Goal: Information Seeking & Learning: Find specific fact

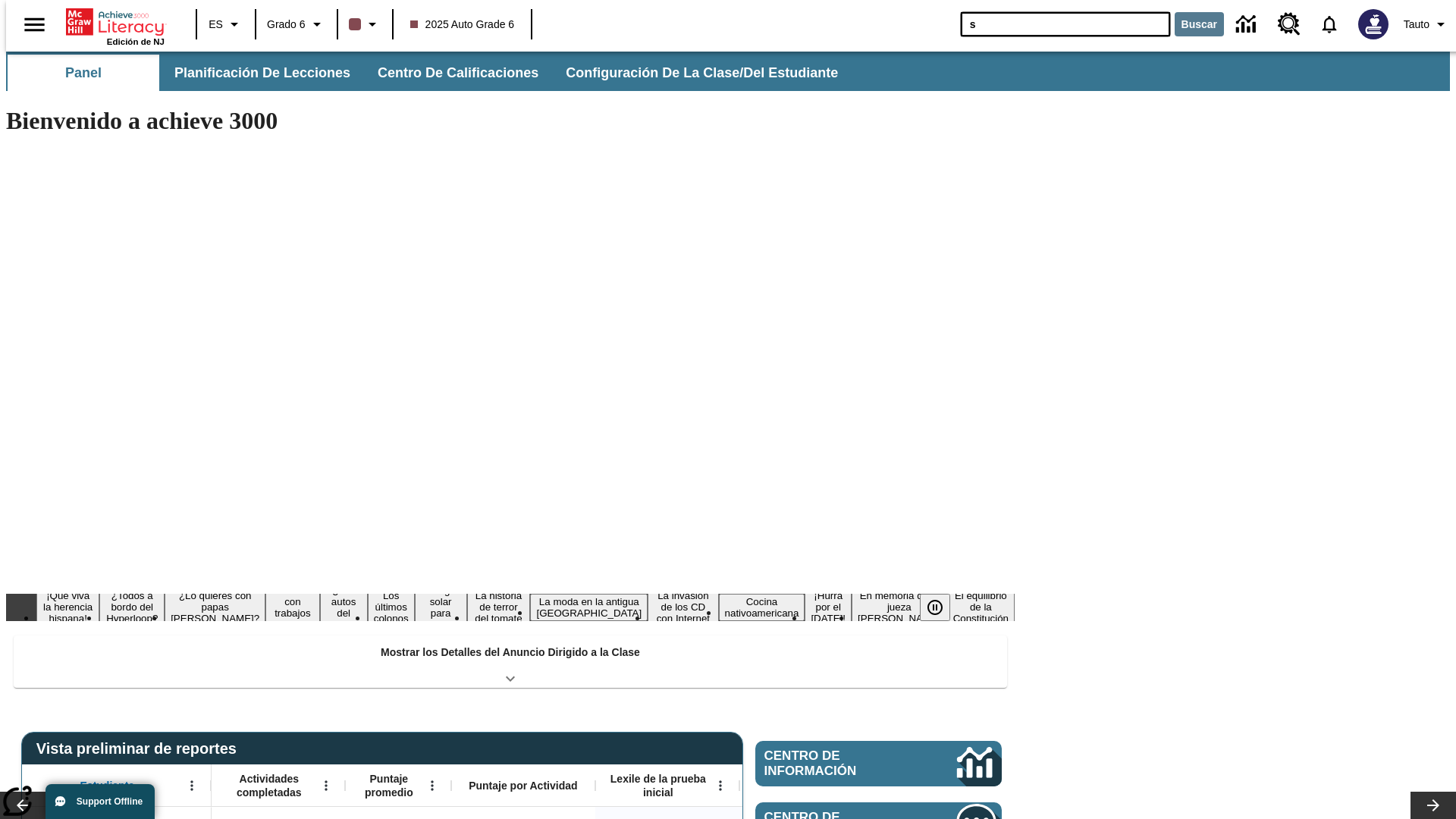
type input "s"
click at [1190, 24] on button "Buscar" at bounding box center [1199, 24] width 50 height 24
